Goal: Task Accomplishment & Management: Manage account settings

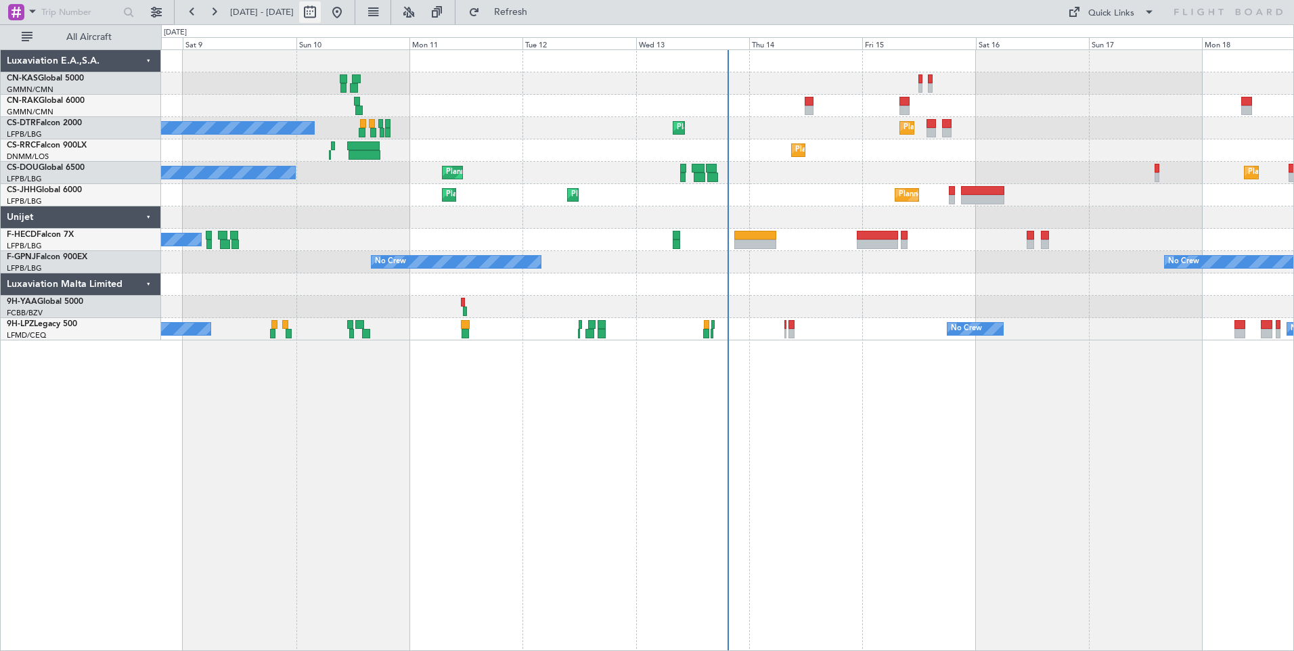
click at [321, 11] on button at bounding box center [310, 12] width 22 height 22
select select "8"
select select "2025"
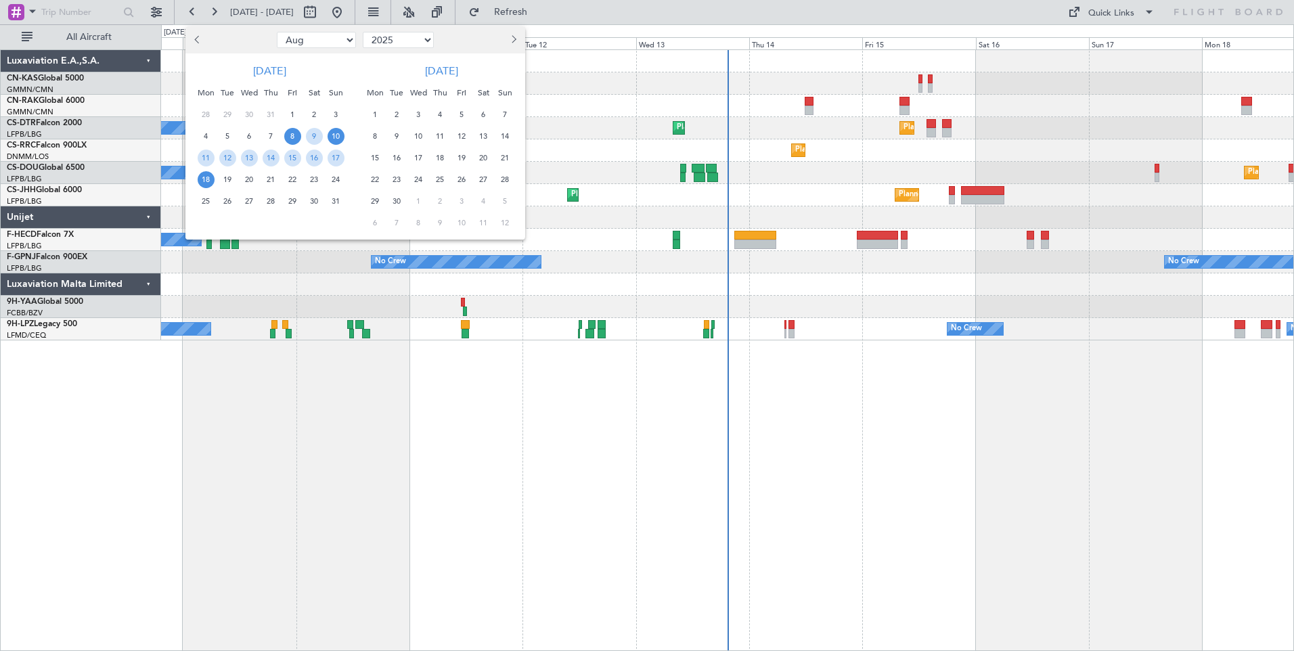
click at [332, 131] on span "10" at bounding box center [336, 136] width 17 height 17
click at [332, 185] on span "24" at bounding box center [336, 179] width 17 height 17
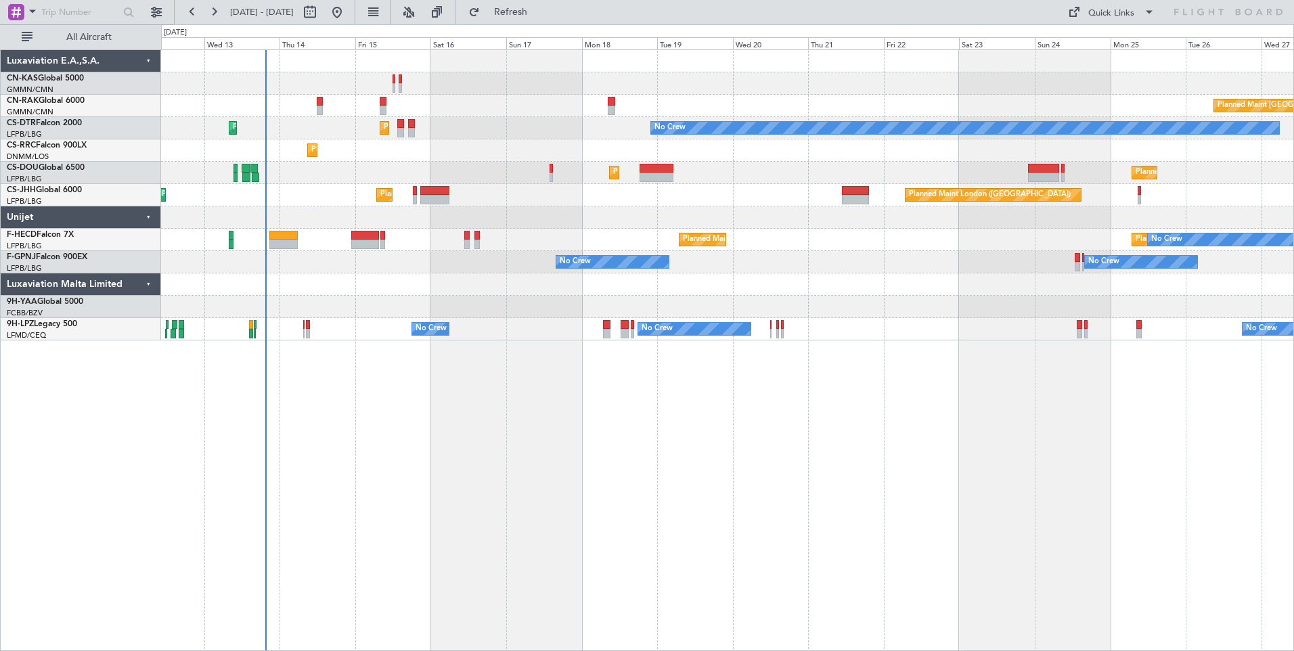
click at [867, 491] on div "Planned Maint [GEOGRAPHIC_DATA] ([GEOGRAPHIC_DATA]) Planned Maint [GEOGRAPHIC_D…" at bounding box center [727, 350] width 1133 height 602
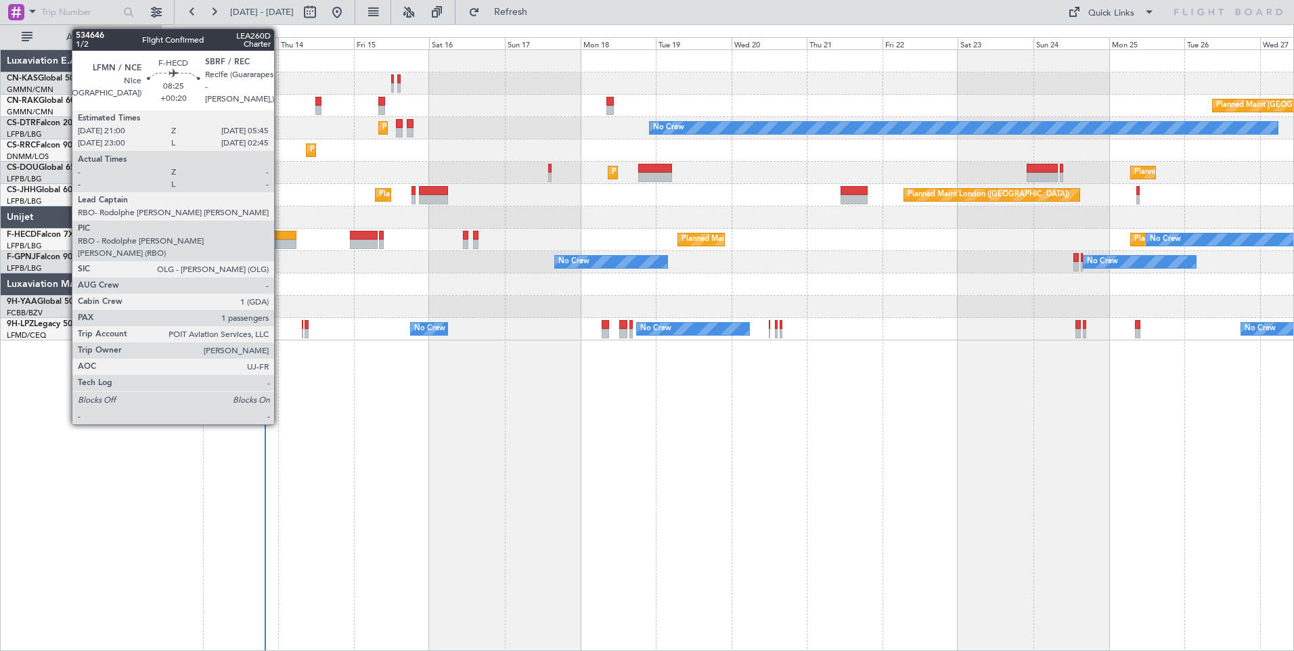
click at [280, 244] on div at bounding box center [282, 244] width 28 height 9
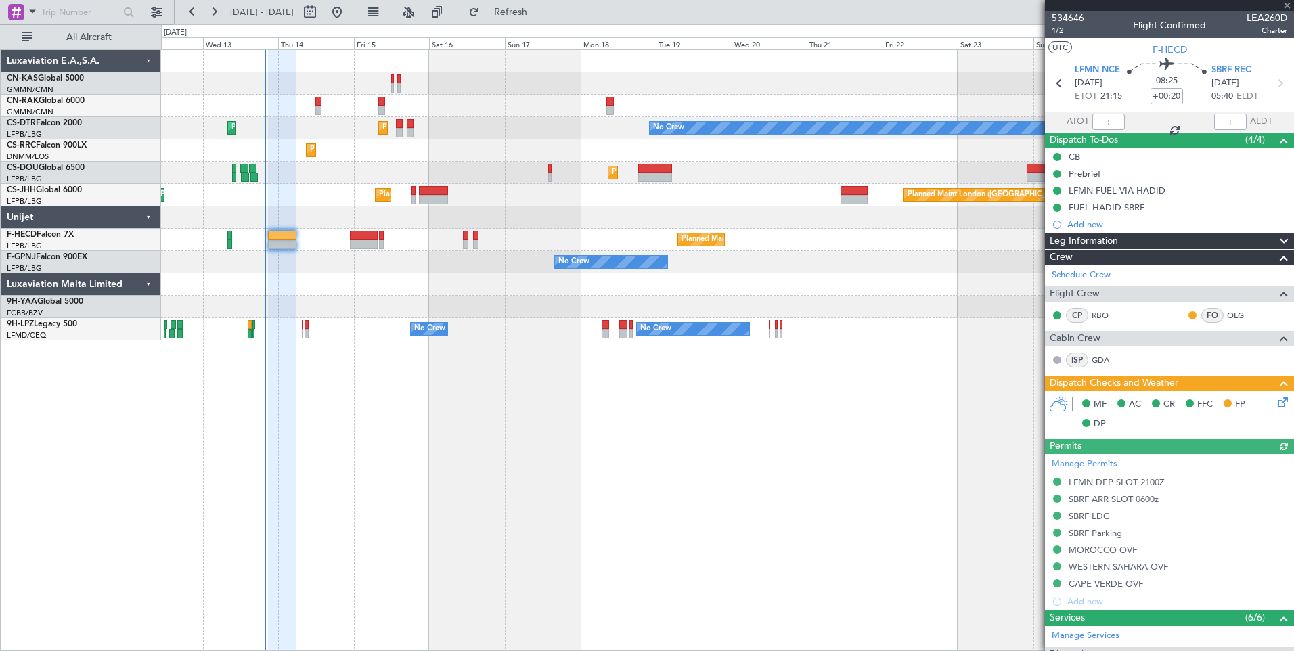
click at [1275, 395] on icon at bounding box center [1280, 400] width 11 height 11
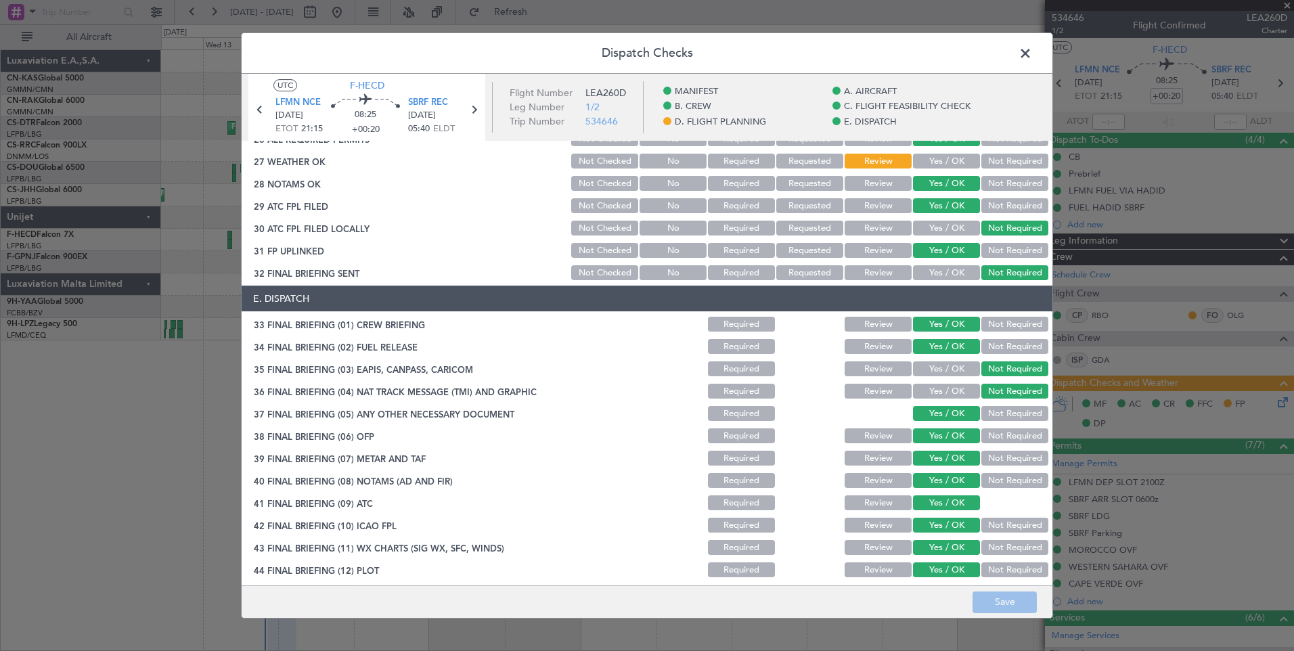
scroll to position [781, 0]
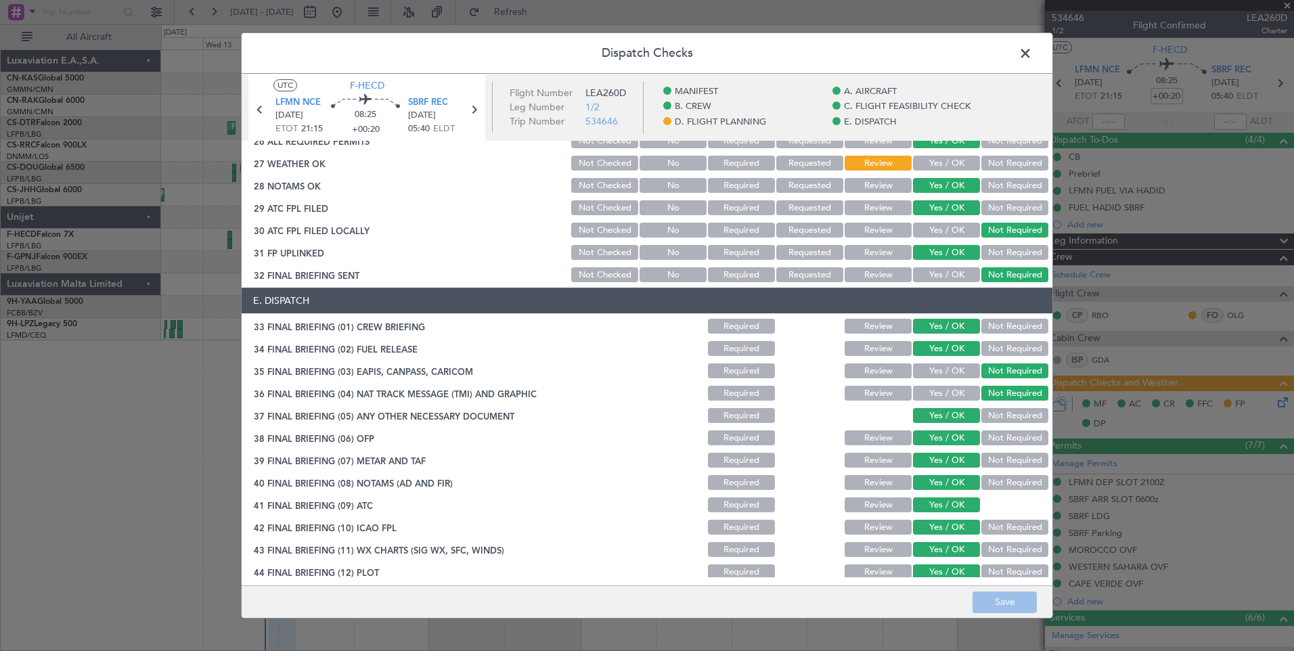
click at [1032, 55] on span at bounding box center [1032, 56] width 0 height 27
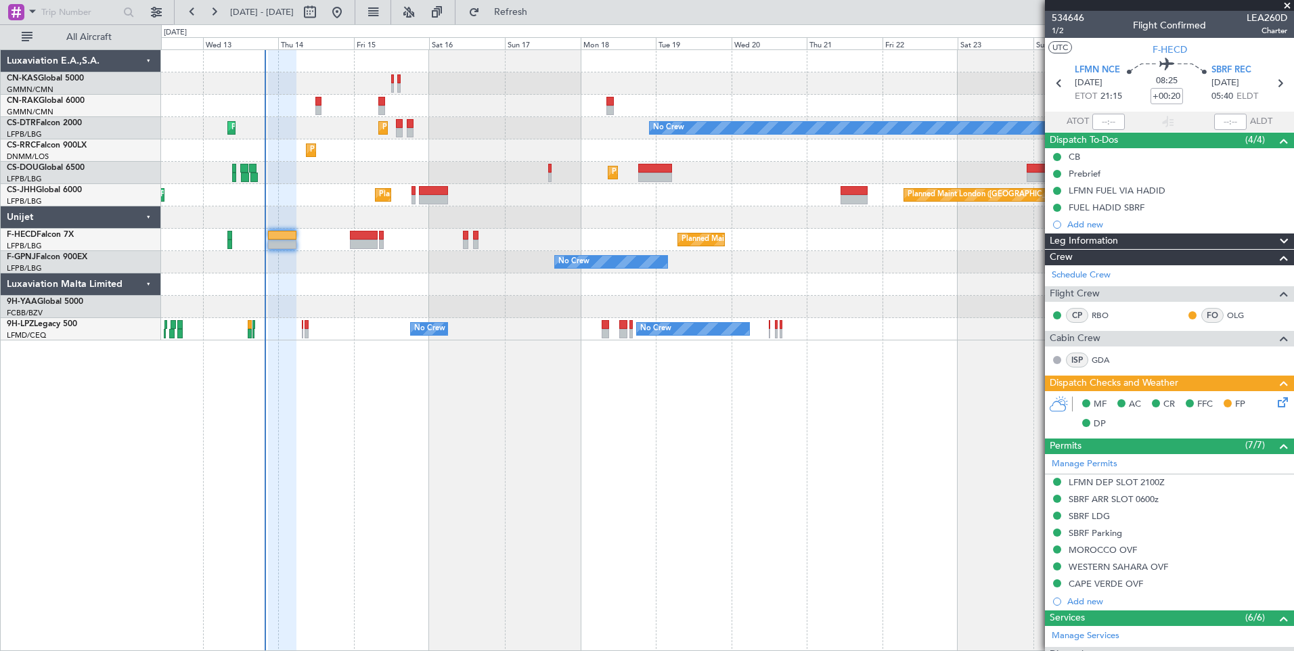
click at [1149, 238] on div "Leg Information" at bounding box center [1169, 242] width 249 height 16
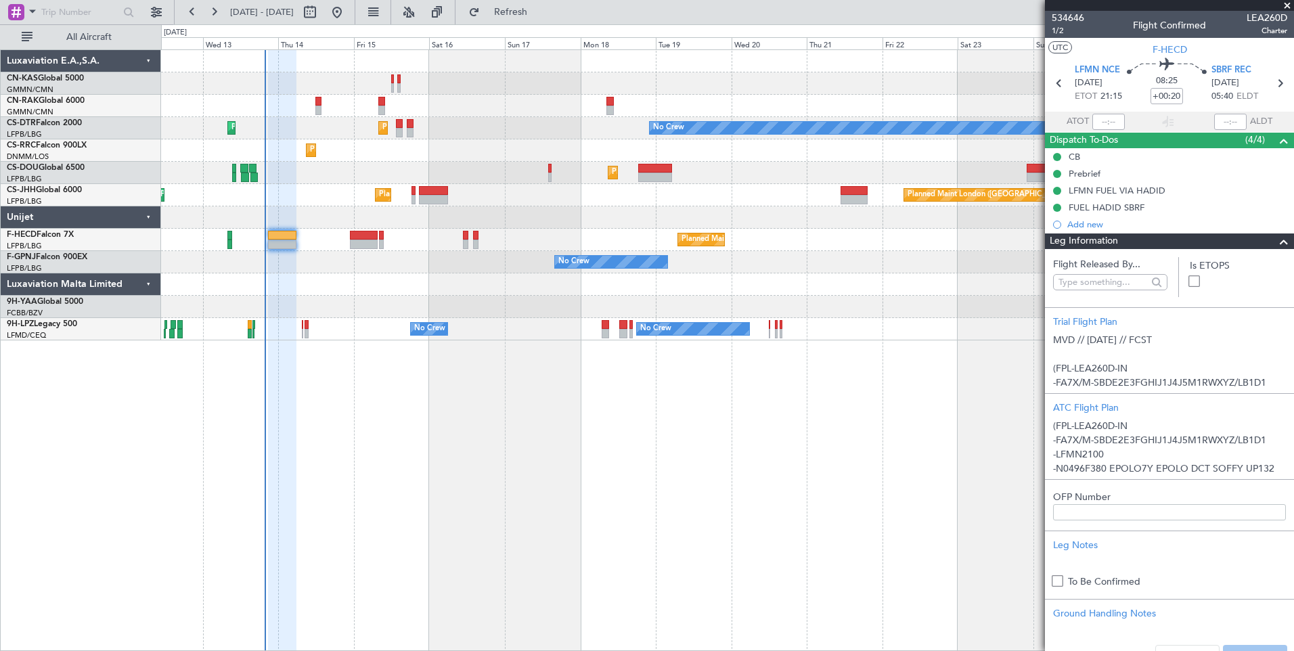
click at [1149, 238] on div "Leg Information" at bounding box center [1169, 242] width 249 height 16
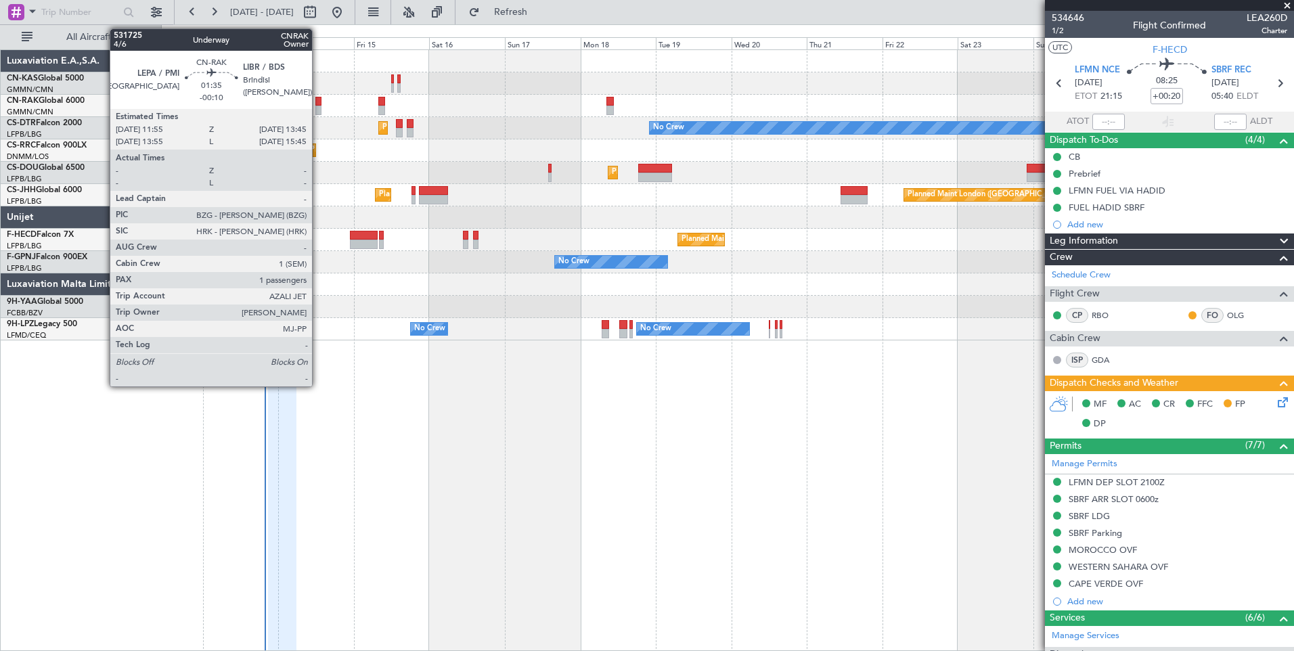
click at [318, 106] on div at bounding box center [318, 110] width 6 height 9
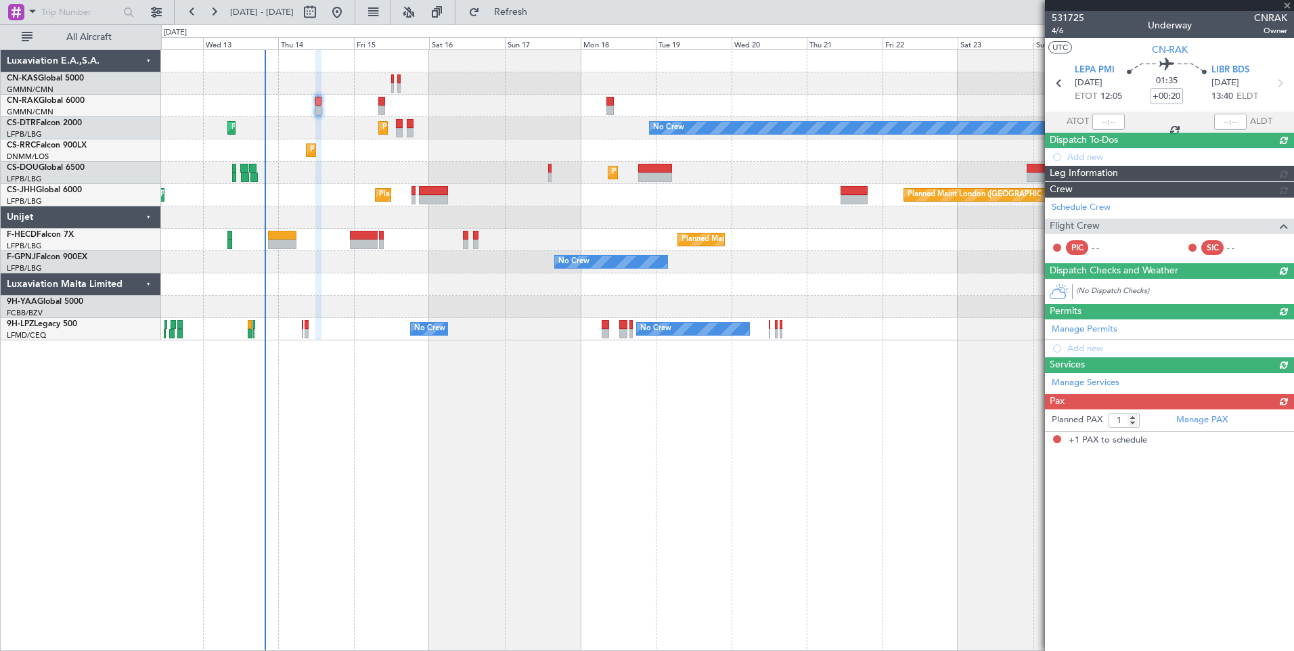
type input "-00:10"
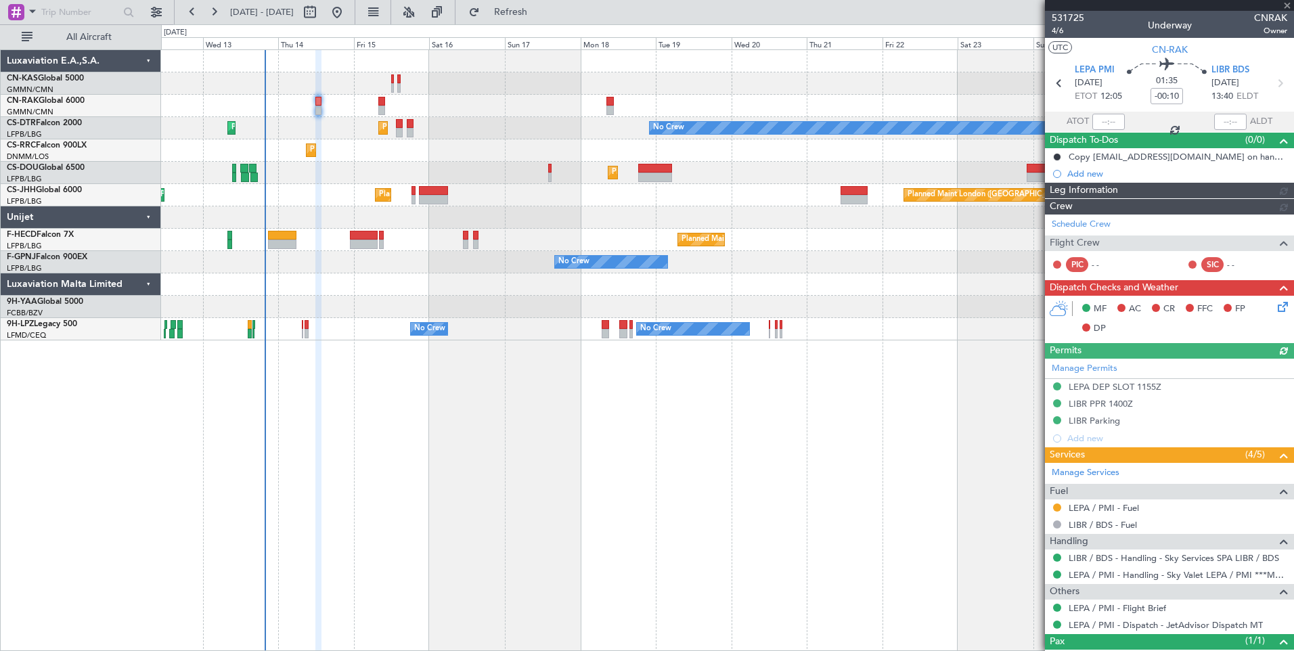
type input "[PERSON_NAME] ([PERSON_NAME])"
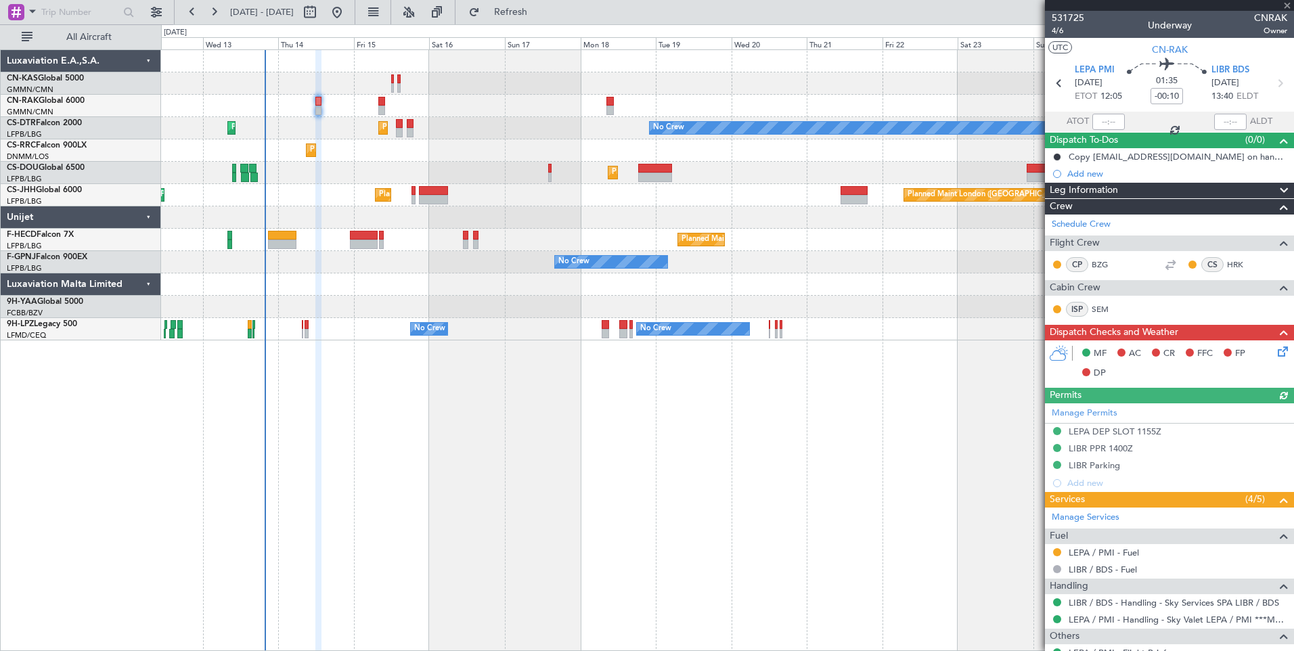
click at [1083, 188] on span "Leg Information" at bounding box center [1084, 191] width 68 height 16
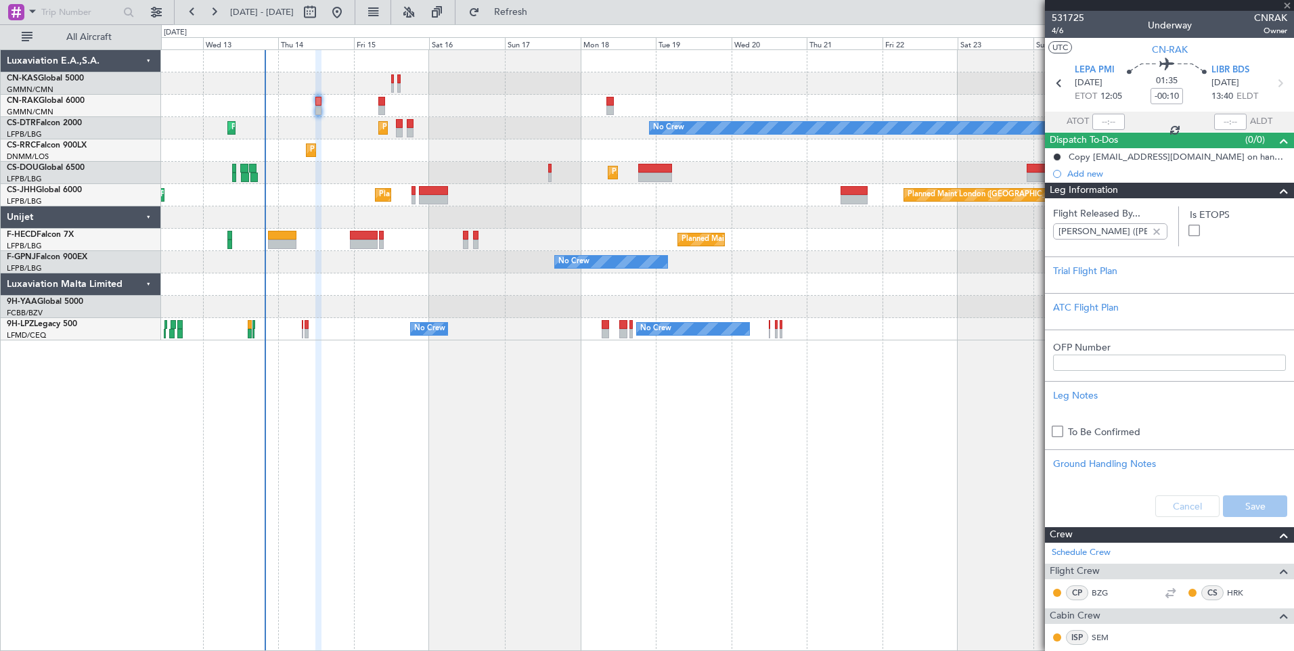
click at [1083, 188] on span "Leg Information" at bounding box center [1084, 191] width 68 height 16
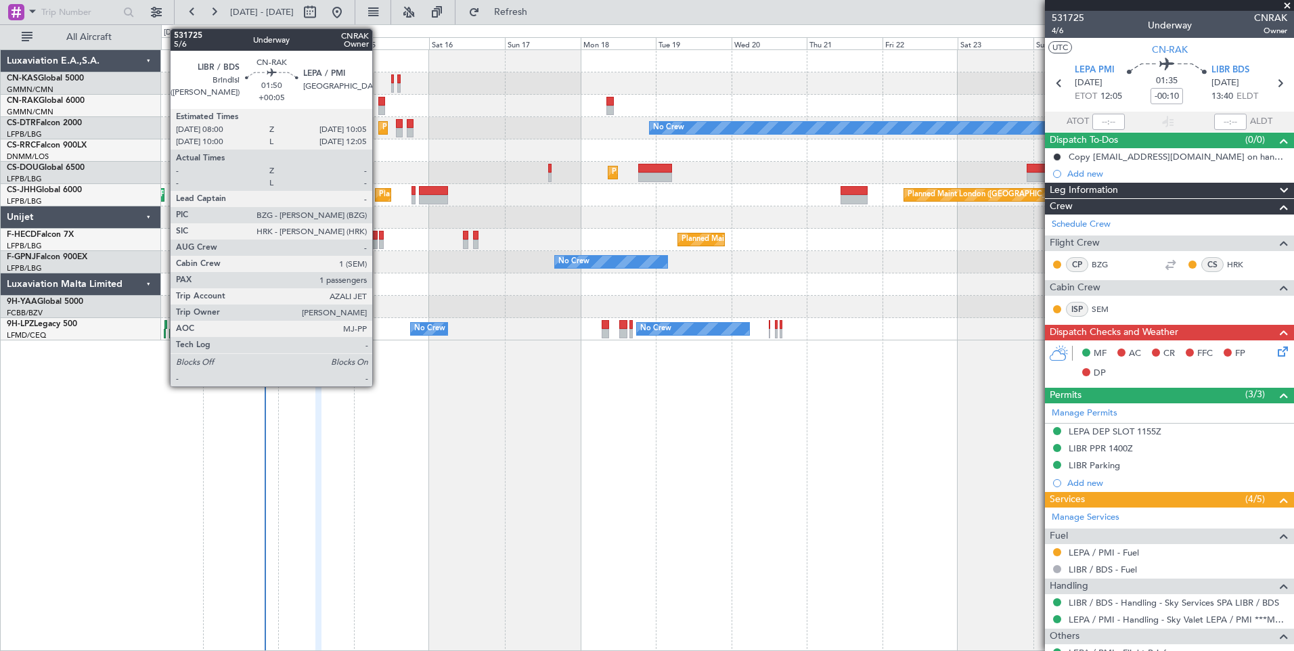
click at [378, 102] on div at bounding box center [381, 101] width 7 height 9
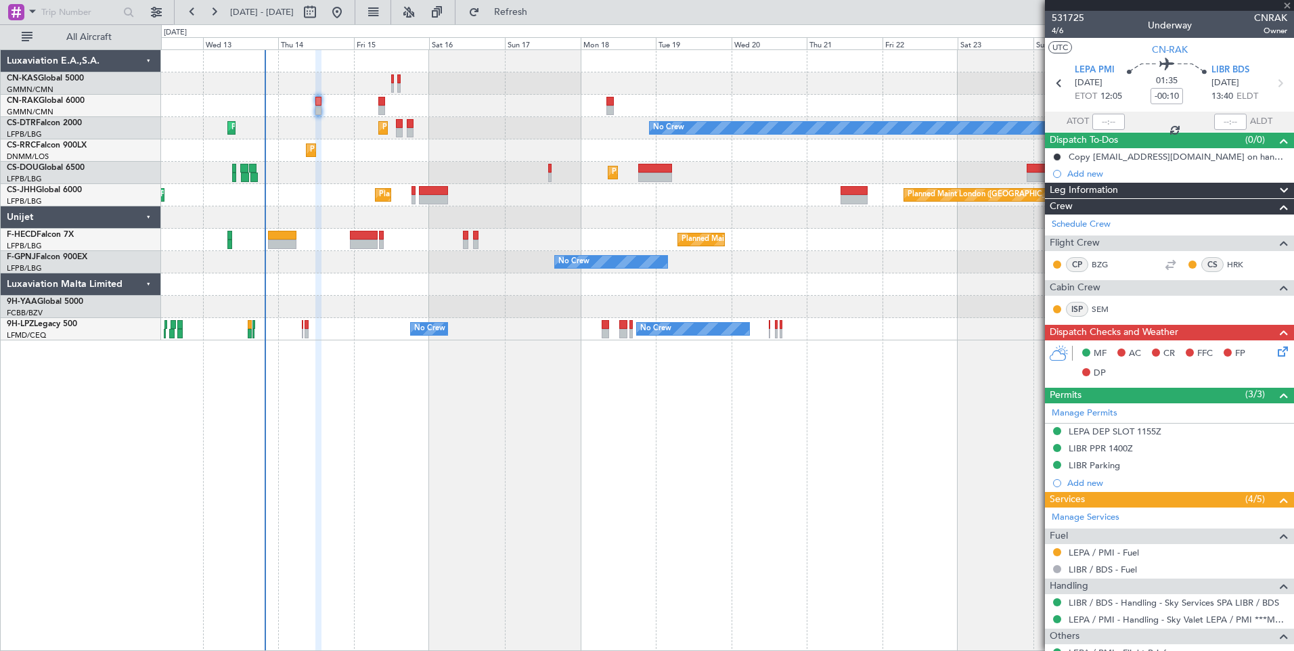
type input "+00:05"
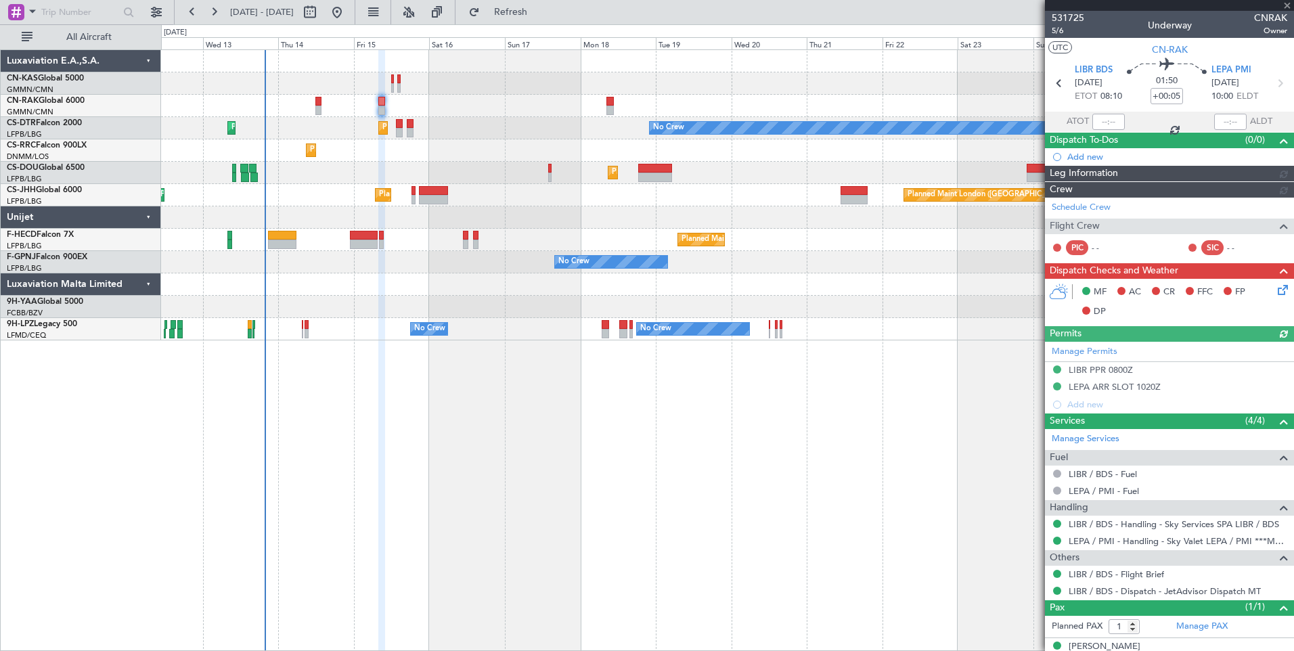
type input "[PERSON_NAME] ([PERSON_NAME])"
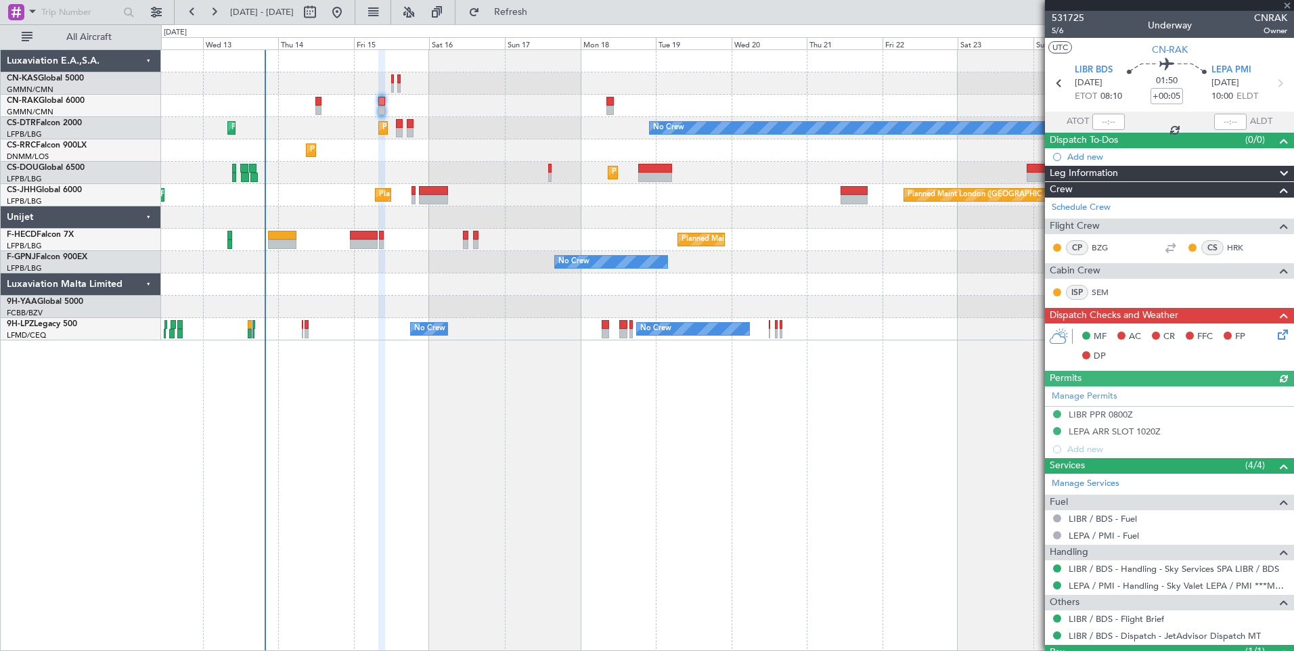
click at [1160, 174] on div "Leg Information" at bounding box center [1169, 174] width 249 height 16
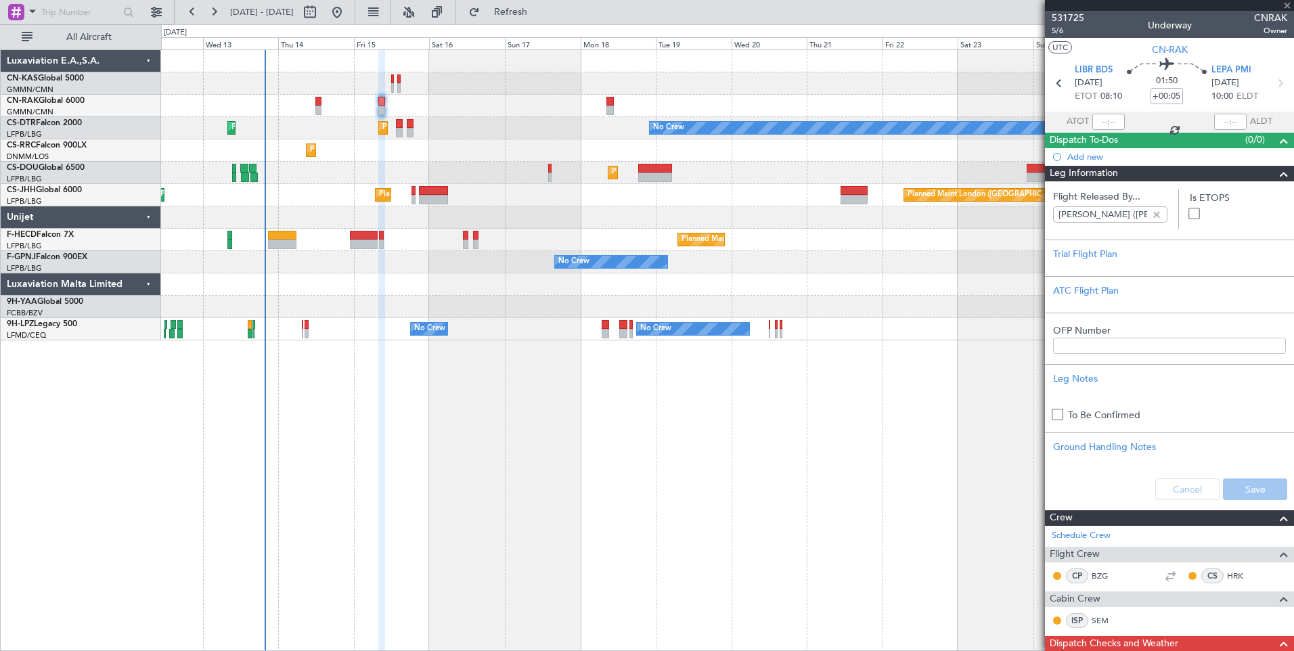
click at [1160, 174] on div "Leg Information" at bounding box center [1169, 174] width 249 height 16
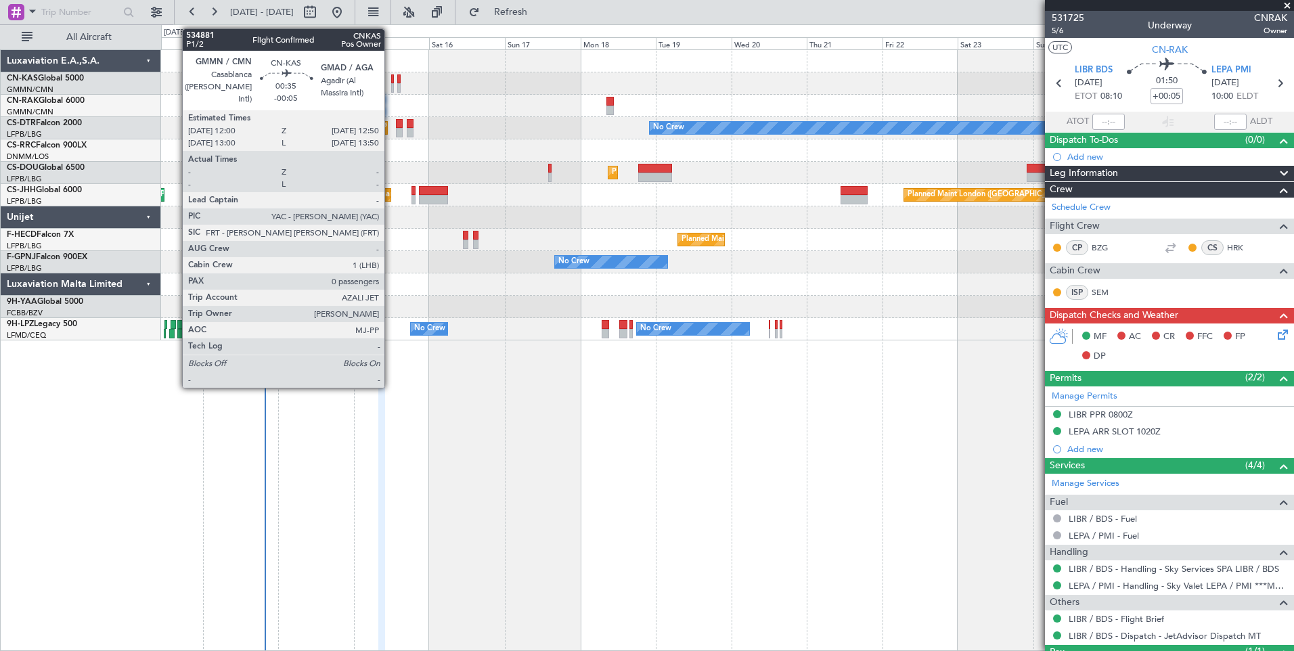
click at [393, 83] on div at bounding box center [392, 78] width 3 height 9
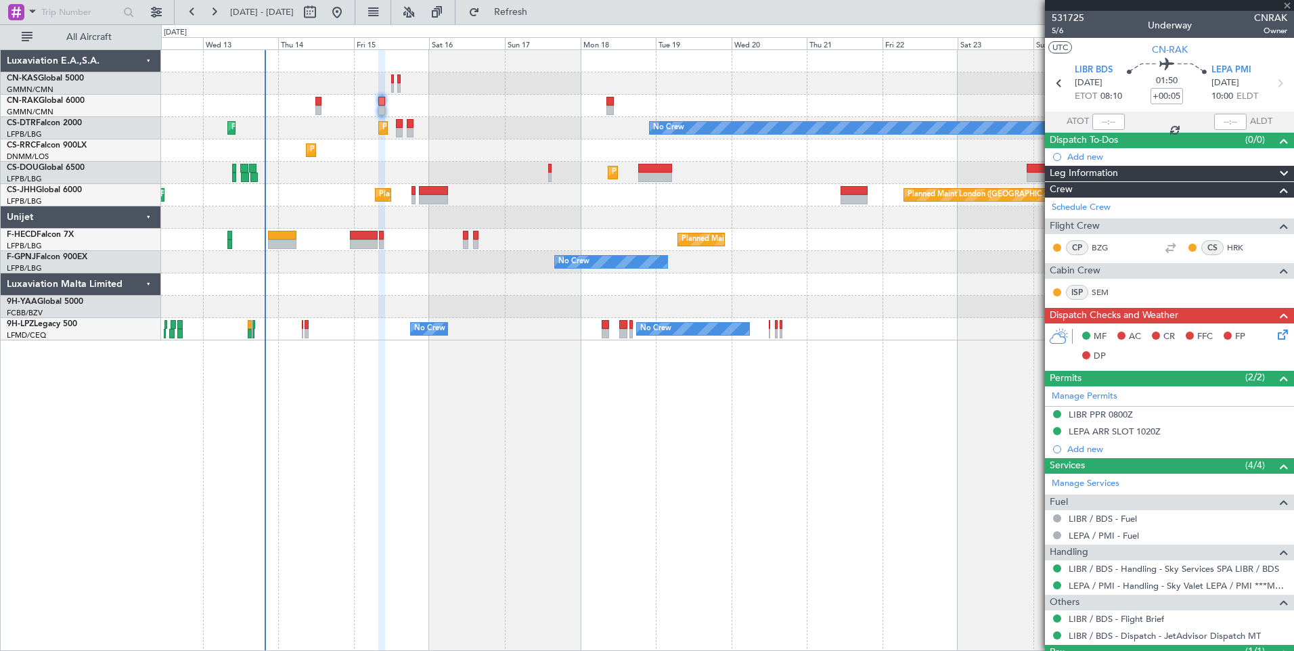
type input "-00:05"
type input "0"
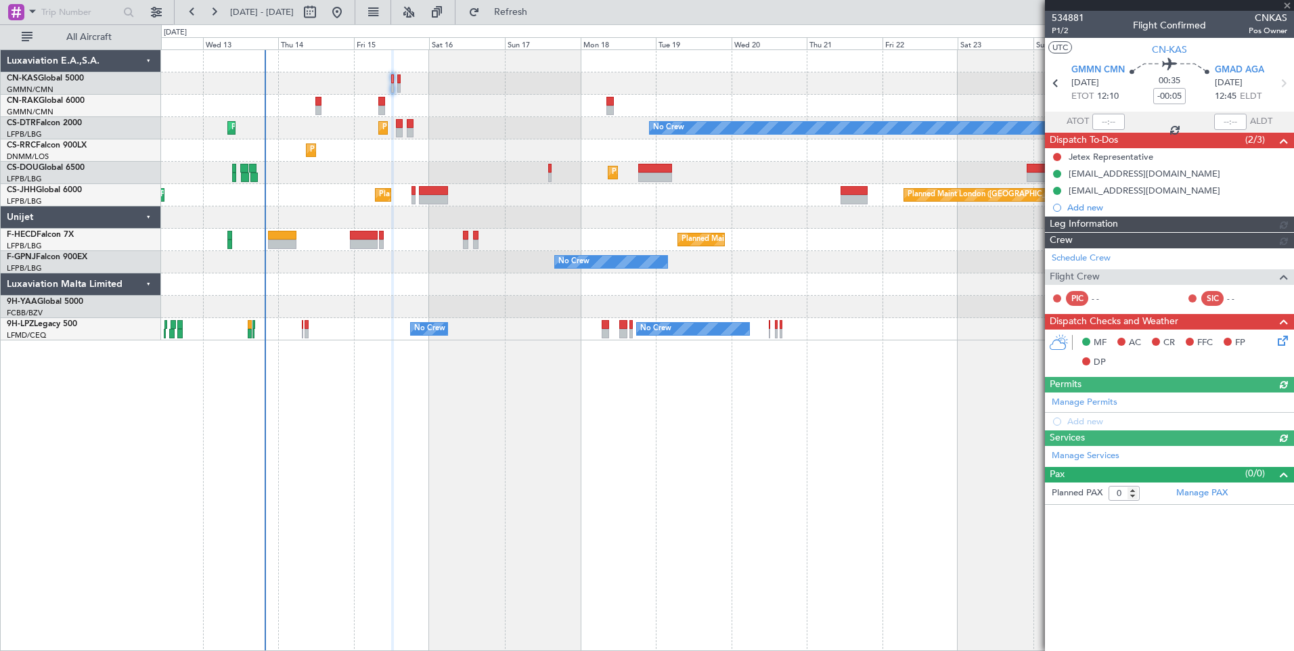
type input "[PERSON_NAME] ([PERSON_NAME])"
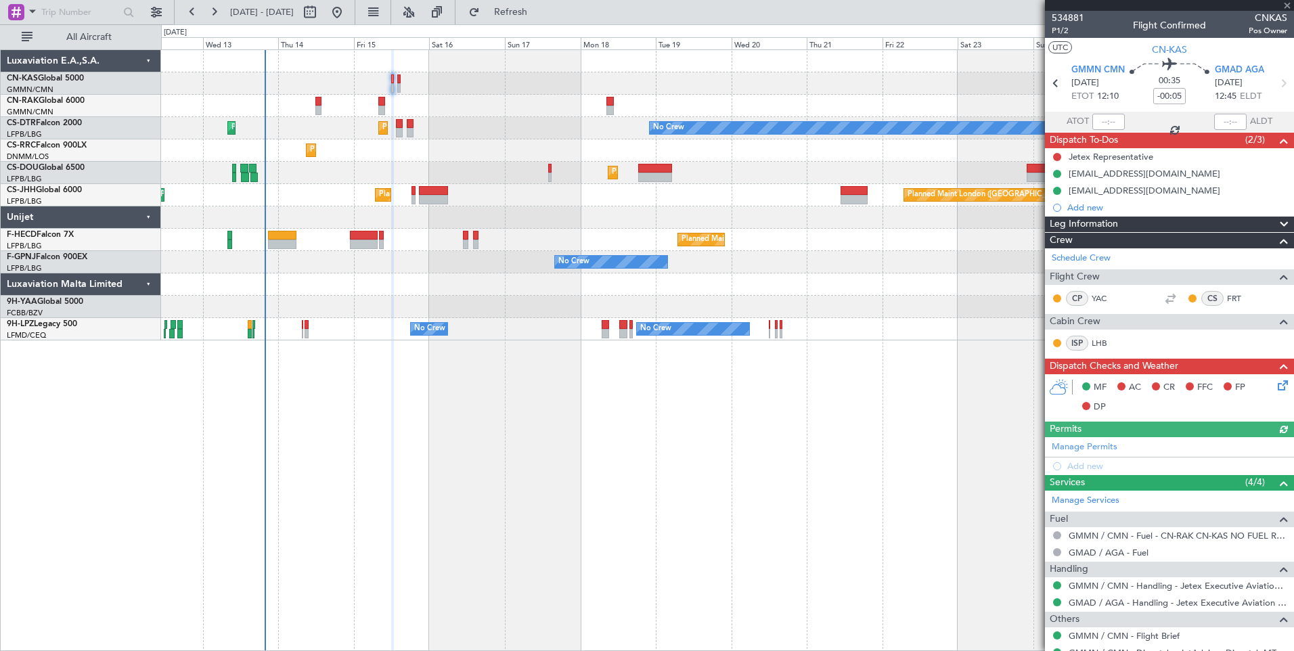
click at [1084, 220] on span "Leg Information" at bounding box center [1084, 225] width 68 height 16
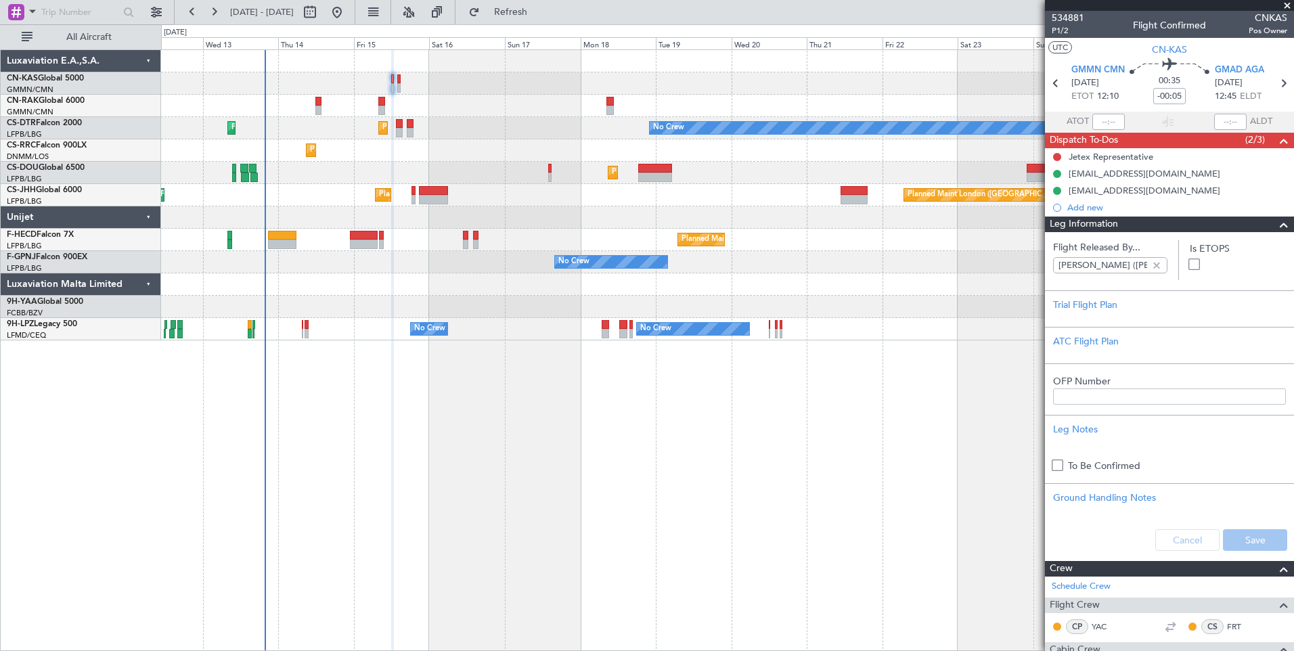
click at [1084, 220] on span "Leg Information" at bounding box center [1084, 225] width 68 height 16
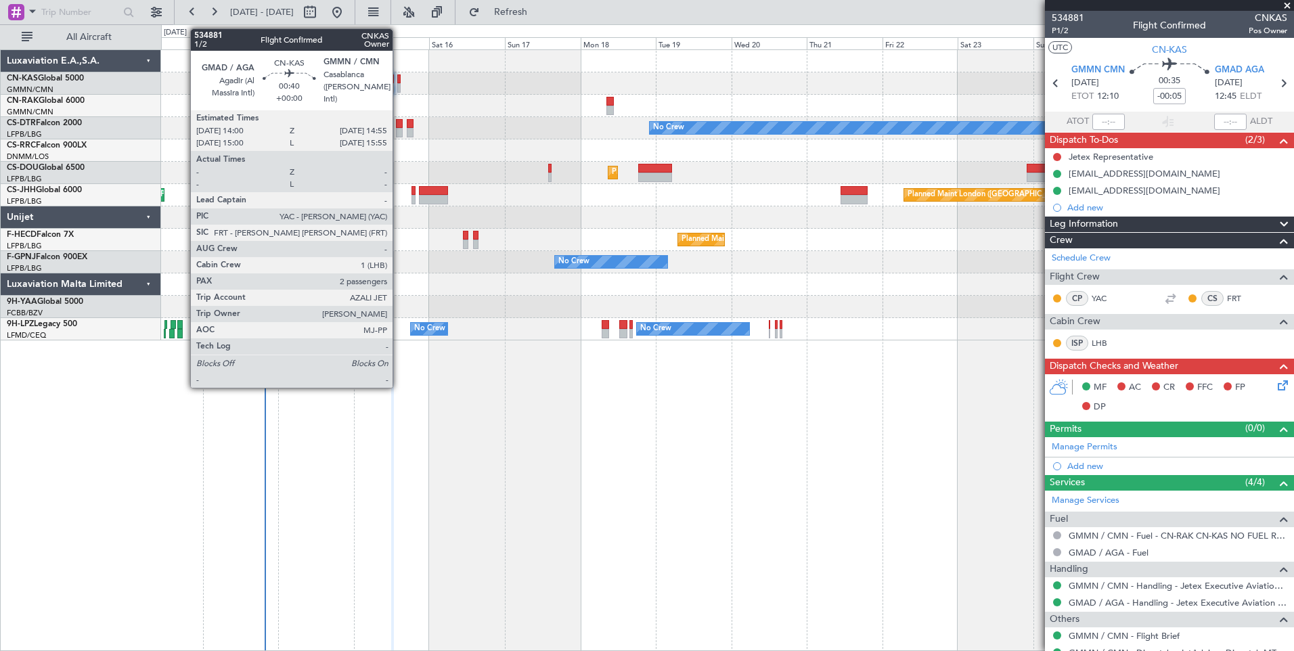
click at [399, 83] on div at bounding box center [398, 87] width 3 height 9
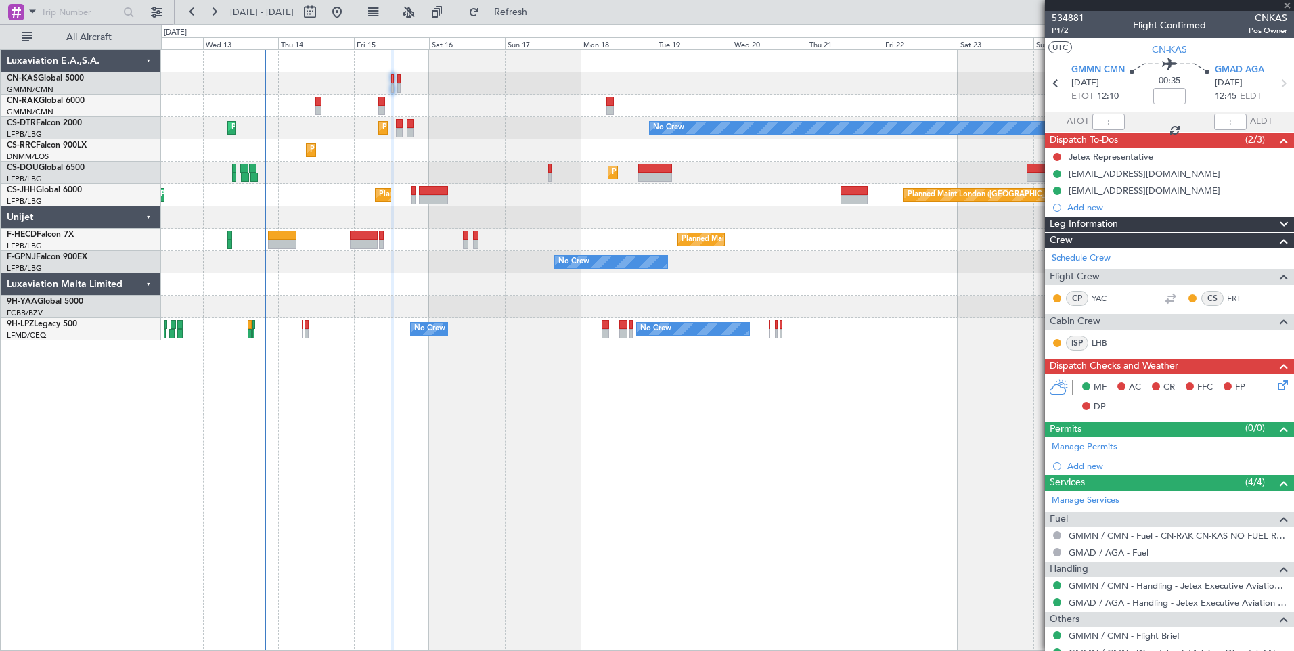
type input "2"
click at [1124, 221] on div "Leg Information" at bounding box center [1169, 225] width 249 height 16
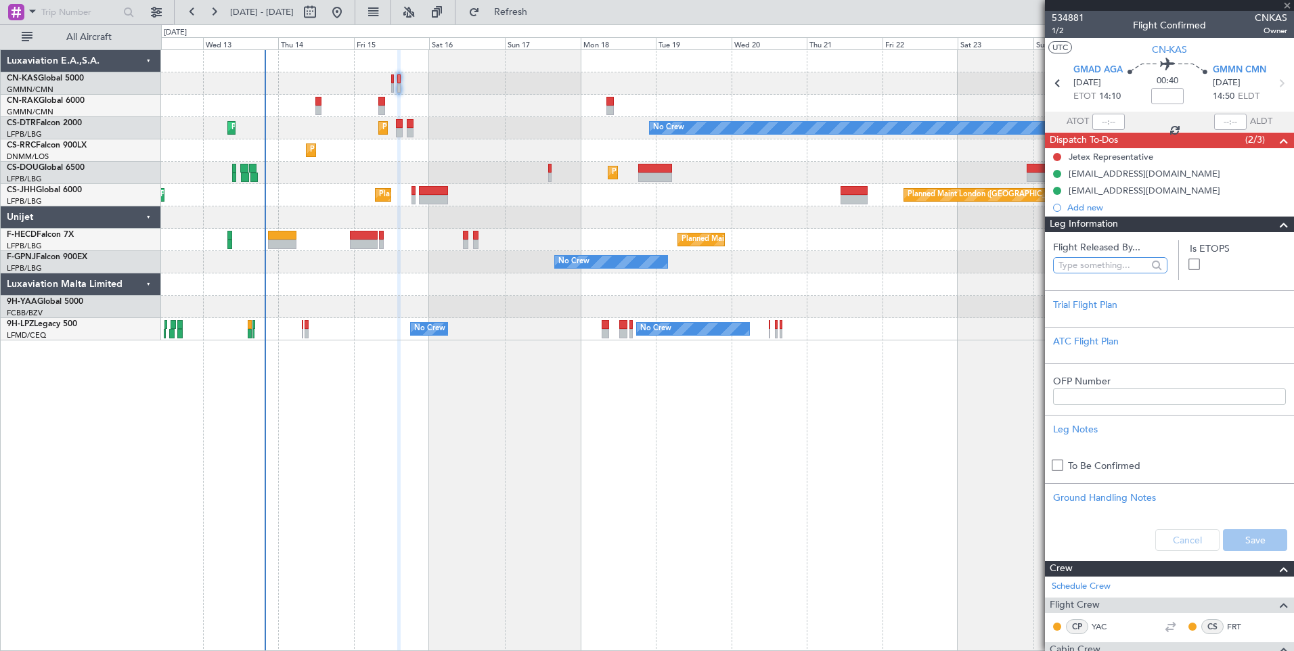
click at [1105, 267] on input "text" at bounding box center [1103, 265] width 89 height 20
click at [1118, 324] on span "[PERSON_NAME] ([PERSON_NAME])" at bounding box center [1107, 325] width 87 height 20
type input "[PERSON_NAME] ([PERSON_NAME])"
click at [1239, 538] on button "Save" at bounding box center [1255, 540] width 64 height 22
type input "[PERSON_NAME] ([PERSON_NAME])"
